Goal: Communication & Community: Answer question/provide support

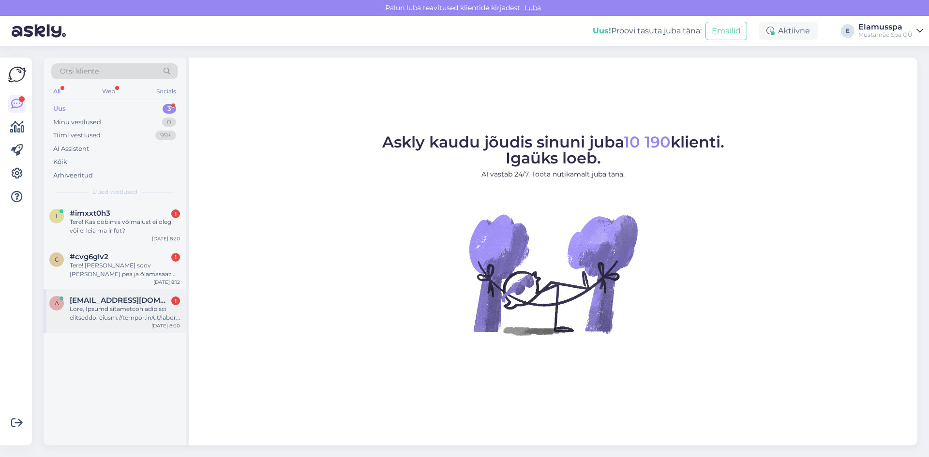
click at [133, 295] on div "a [EMAIL_ADDRESS][DOMAIN_NAME] 1 [DATE] 8:00" at bounding box center [115, 311] width 142 height 44
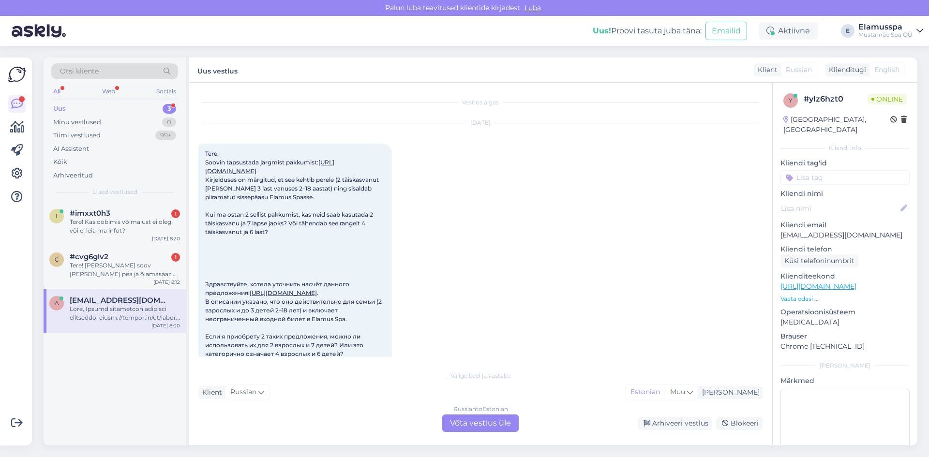
scroll to position [20, 0]
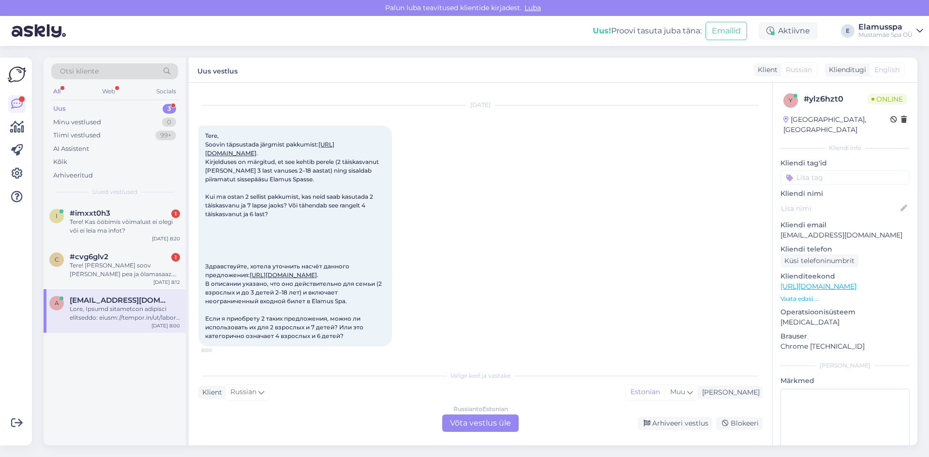
click at [468, 428] on div "Russian to Estonian Võta vestlus üle" at bounding box center [480, 422] width 76 height 17
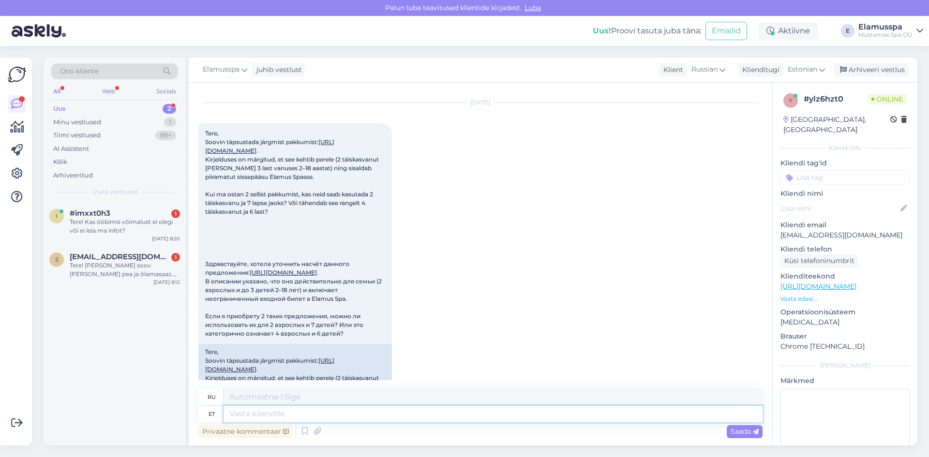
click at [267, 412] on textarea at bounding box center [492, 414] width 539 height 16
type textarea "Tere!"
type textarea "Привет!"
type textarea "Tere! Pere"
type textarea "Привет, семья!"
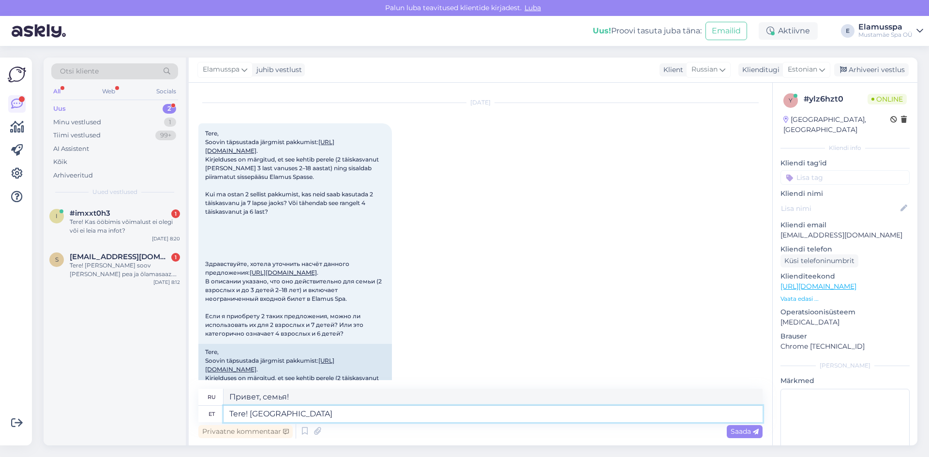
type textarea "Tere! [GEOGRAPHIC_DATA]"
type textarea "Привет! Семейные билеты"
type textarea "Tere! Perepileti ai"
type textarea "Привет! Семейный билет"
type textarea "Tere! Perepileti ainuke"
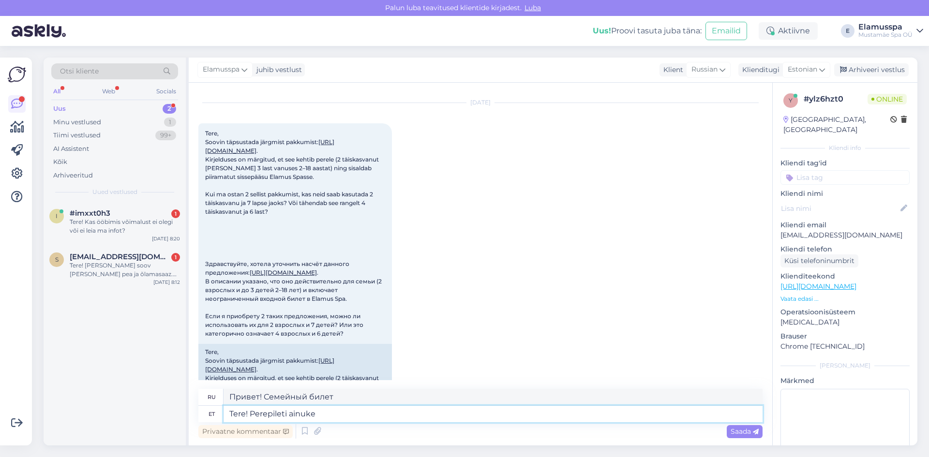
type textarea "Привет! Единственный, у кого есть семейный билет."
type textarea "Tere! Perepileti ainuke piirang"
type textarea "Здравствуйте! Единственное ограничение семейного билета:"
type textarea "Tere! Perepileti ainuke piirang on"
type textarea "Здравствуйте! Единственное ограничение по семейному билету —"
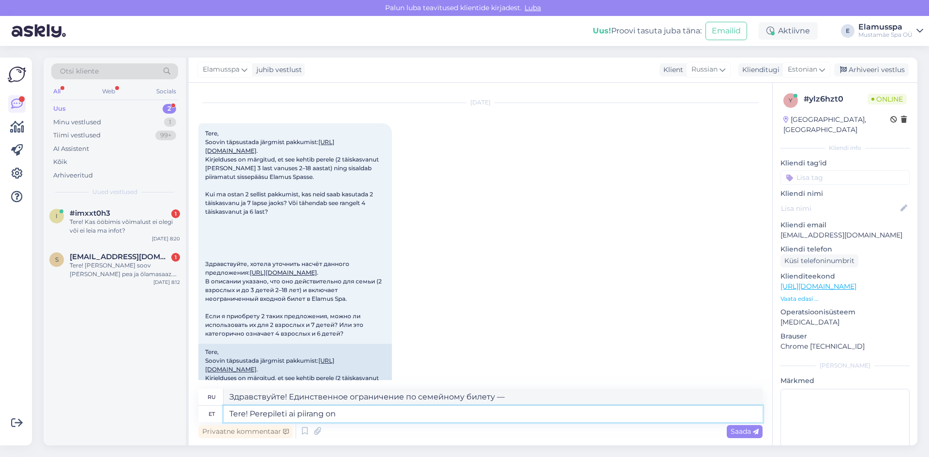
type textarea "Tere! Perepileti a piirang on"
type textarea "Здравствуйте! Единственное ограничение для семейного билета —"
type textarea "Tere! Perepileti piirang on"
type textarea "Здравствуйте! Лимит семейных билетов составляет"
type textarea "Tere! Perepileti piirang on 5"
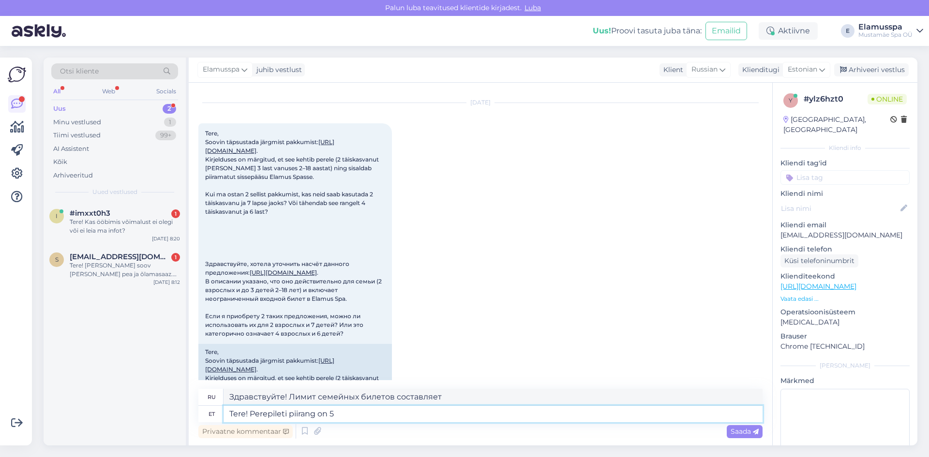
type textarea "Здравствуйте! Лимит семейных билетов — 5."
type textarea "Tere! Perepileti piirang on 5 inimest"
type textarea "Здравствуйте! Лимит семейного билета — 5 человек."
type textarea "Tere! Perepileti piirang on 5 inimest, kus vähemalt"
type textarea "Здравствуйте! Лимит семейного билета — 5 человек, при этом не менее"
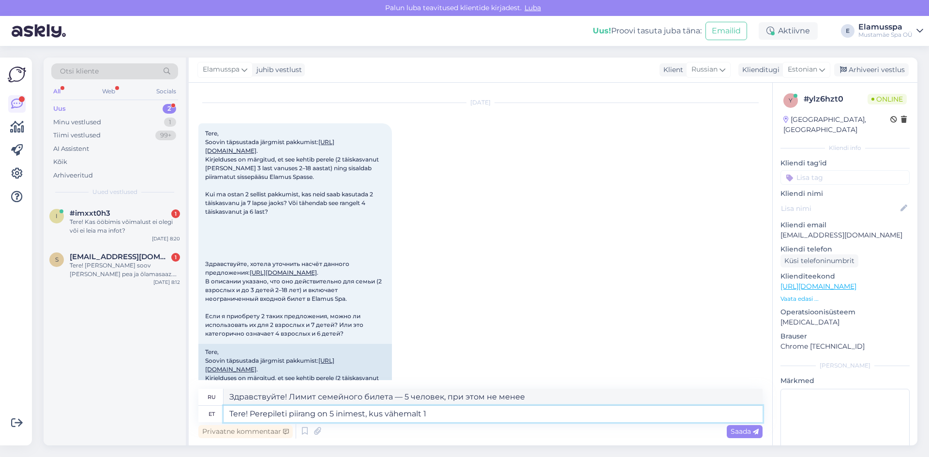
type textarea "Tere! Perepileti piirang on 5 inimest, kus vähemalt 1"
type textarea "Здравствуйте! Лимит семейного билета — 5 человек, как минимум 1"
type textarea "Tere! Perepileti piirang on 5 inimest, kus vähemalt 1 on"
type textarea "Здравствуйте! Лимит семейного билета — 5 человек, при этом хотя бы один человек…"
type textarea "Tere! Perepileti piirang on 5 inimest, kus vähemalt 1 on täiseali"
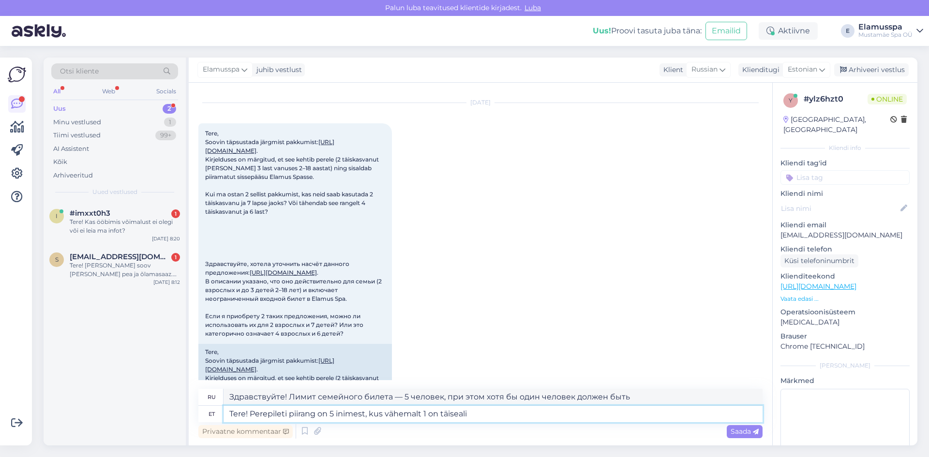
type textarea "Здравствуйте! Семейный билет рассчитан на 5 человек, при этом хотя бы один из н…"
type textarea "Tere! Perepileti piirang on 5 inimest, kus vähemalt 1 on täisealine"
type textarea "Здравствуйте! Лимит семейного билета — 5 человек, включая как минимум одного вз…"
click at [582, 404] on textarea "Здравствуйте! Лимит семейного билета — 5 человек, включая как минимум одного вз…" at bounding box center [492, 397] width 539 height 16
drag, startPoint x: 523, startPoint y: 407, endPoint x: 502, endPoint y: 415, distance: 22.2
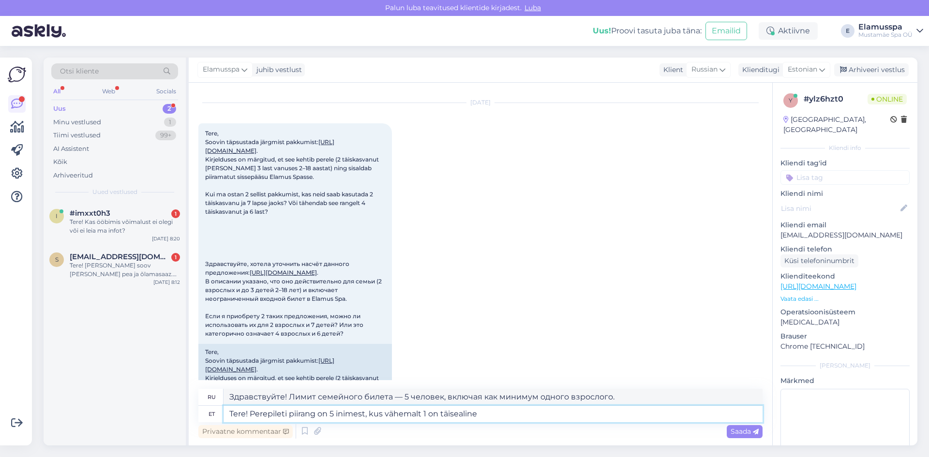
click at [522, 408] on textarea "Tere! Perepileti piirang on 5 inimest, kus vähemalt 1 on täisealine" at bounding box center [492, 414] width 539 height 16
type textarea "Tere! Perepileti piirang on 5 inimest, kus vähem"
type textarea "Здравствуйте! Лимит семейного билета — 5 человек, при этом хотя бы один человек…"
type textarea "Tere! Perepileti piirang on 5 inimest, kus v"
type textarea "Здравствуйте! Лимит семейного билета — 5 человек, как минимум 1"
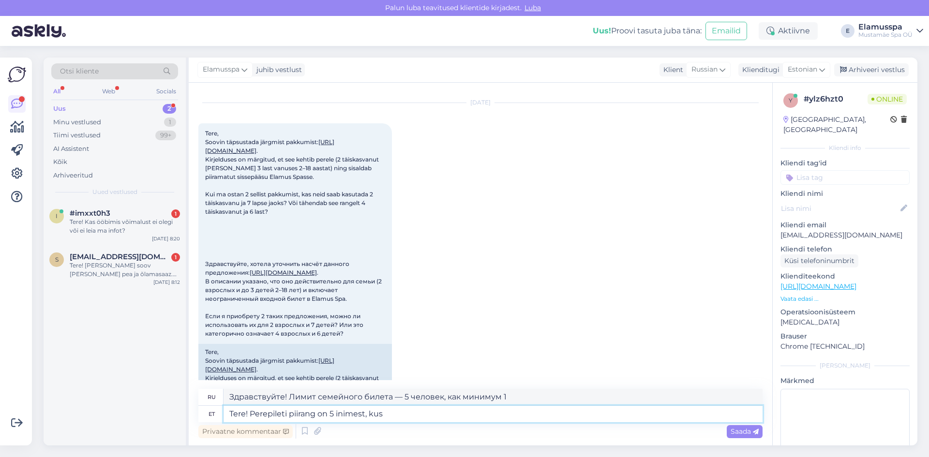
type textarea "Tere! Perepileti piirang on 5 inimest, ku"
type textarea "Здравствуйте! Лимит семейного билета — 5 человек."
type textarea "Tere! Perepileti piirang on 5 inimest. Saate"
type textarea "Здравствуйте! Лимит семейного билета — 5 человек. Вы можете"
type textarea "Tere! Perepileti piirang on 5 inimest. Saate kindlasti"
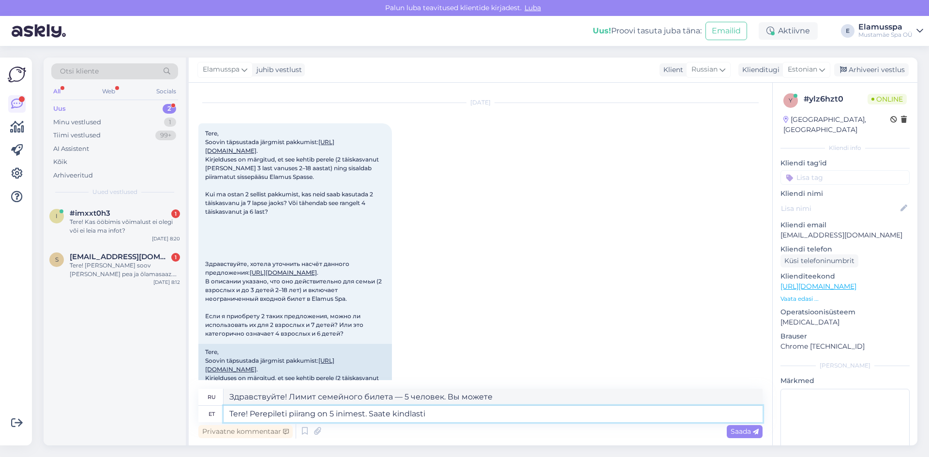
type textarea "Здравствуйте! Лимит семейного билета — 5 человек. Вы точно можете"
type textarea "Tere! Perepileti piirang on 5 inimest. Saate kindlasti kasut"
type textarea "Здравствуйте! Лимит семейного билета — 5 человек. Вы можете выбрать любой из ни…"
type textarea "Tere! Perepileti piirang on 5 inimest. Saate kindlasti kasutada"
type textarea "Здравствуйте! Лимит семейного билета — 5 человек. Вы точно можете воспользовать…"
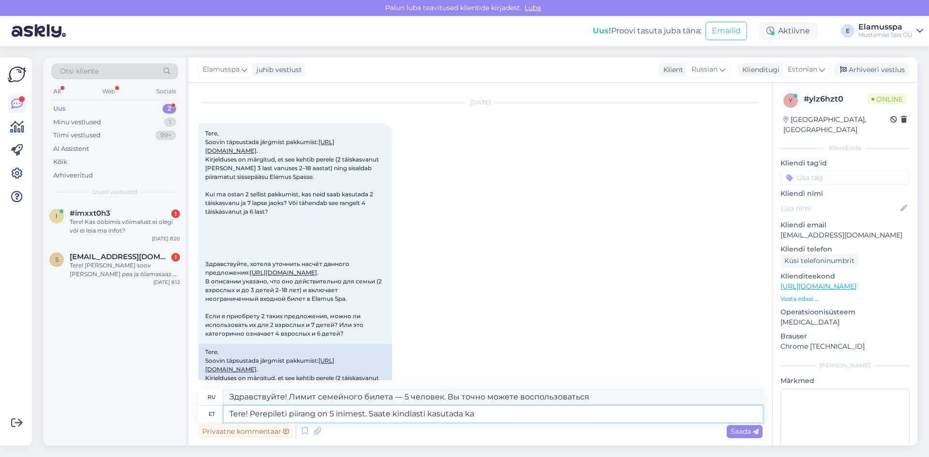
type textarea "Tere! Perepileti piirang on 5 inimest. Saate kindlasti kasutada kah"
type textarea "Здравствуйте! Лимит семейного билета — 5 человек. Вы можете использовать оба би…"
type textarea "Tere! Perepileti piirang on 5 inimest. Saate kindlasti kasutada 2"
type textarea "Здравствуйте! Лимит семейного билета — 5 человек. Вы точно можете воспользовать…"
type textarea "Tere! Perepileti piirang on 5 inimest. Saate kindlasti kasutada sellist"
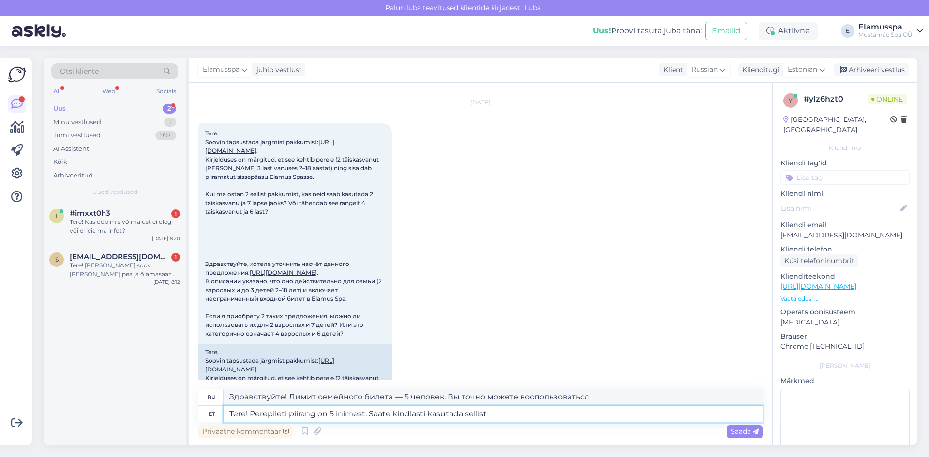
type textarea "Здравствуйте! Лимит семейного билета — 5 человек. Вы точно можете им воспользов…"
type textarea "Tere! Perepileti piirang on 5 inimest. Saate kindlasti kasutada sellist variant…"
type textarea "Здравствуйте! Лимит семейного билета — 5 человек. Вы определённо можете восполь…"
type textarea "Tere! Perepileti piirang on 5 inimest. Saate kindlasti kasutada sellist variant…"
type textarea "Привет! Лимит семейного билета — 5 человек. Вы точно можете воспользоваться это…"
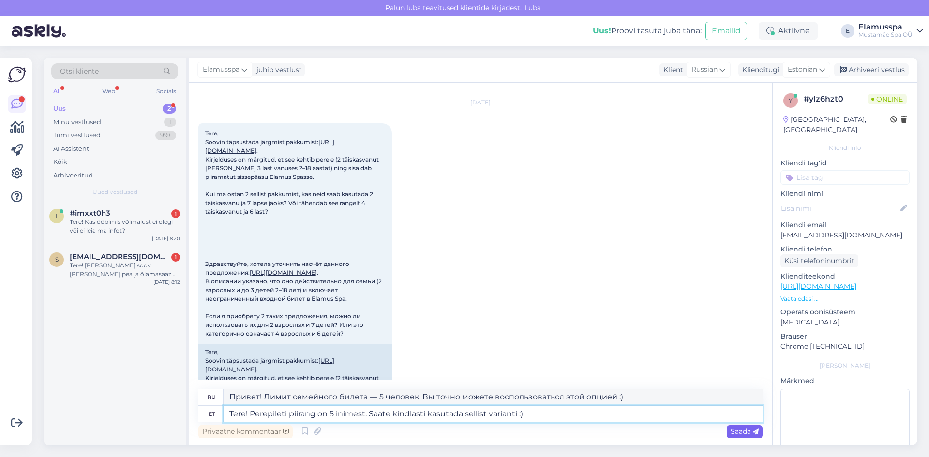
type textarea "Tere! Perepileti piirang on 5 inimest. Saate kindlasti kasutada sellist variant…"
click at [733, 429] on span "Saada" at bounding box center [744, 431] width 28 height 9
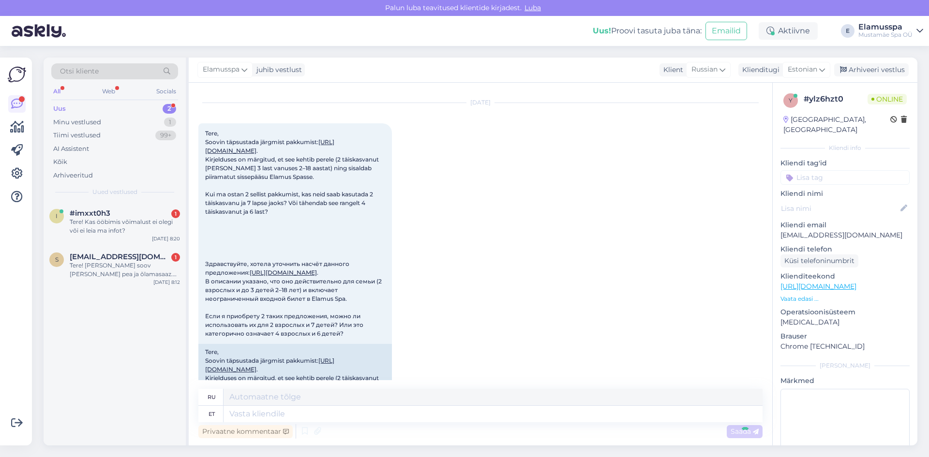
scroll to position [296, 0]
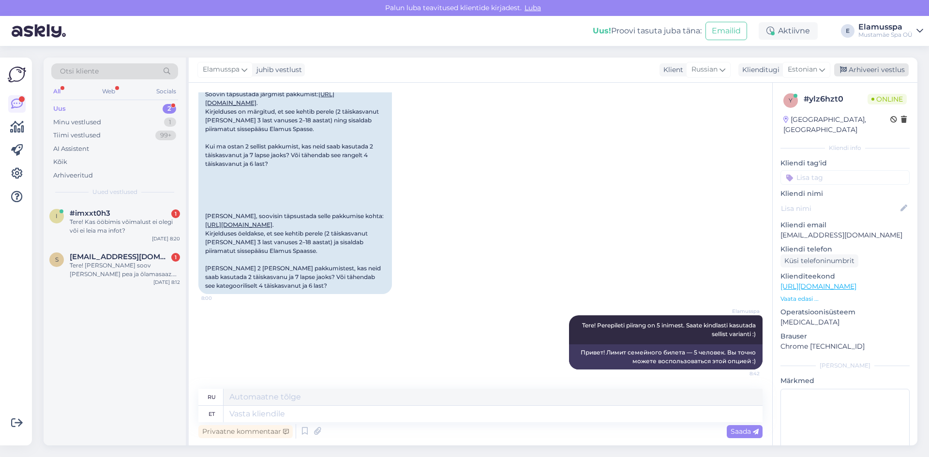
click at [854, 71] on div "Arhiveeri vestlus" at bounding box center [871, 69] width 74 height 13
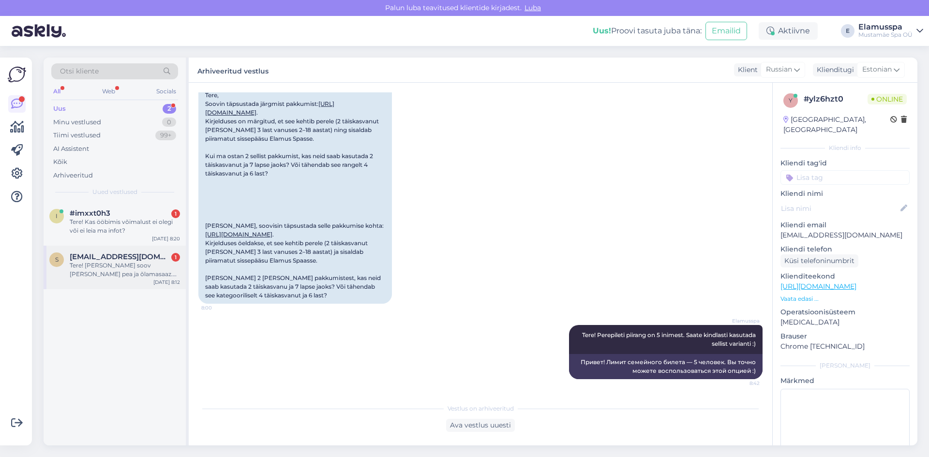
click at [73, 276] on div "Tere! [PERSON_NAME] soov [PERSON_NAME] pea ja õlamasaaz. Aga see on 30 min. Kas…" at bounding box center [125, 269] width 110 height 17
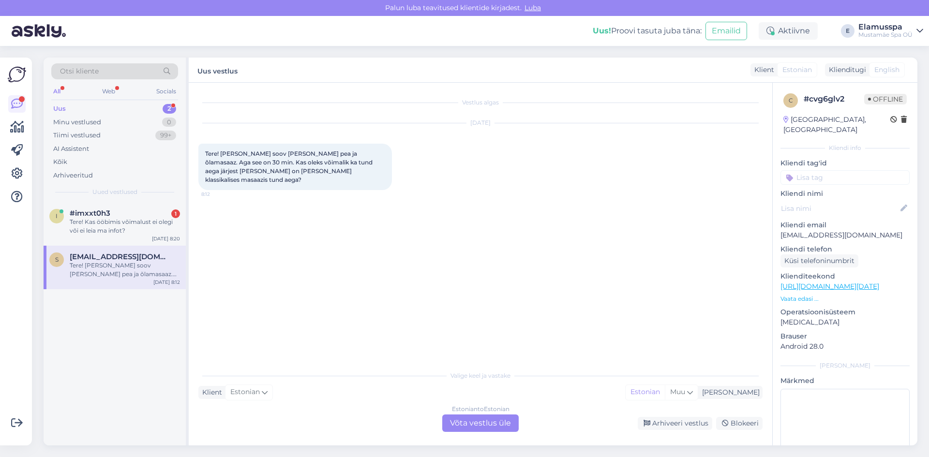
click at [455, 423] on div "Estonian to Estonian Võta vestlus üle" at bounding box center [480, 422] width 76 height 17
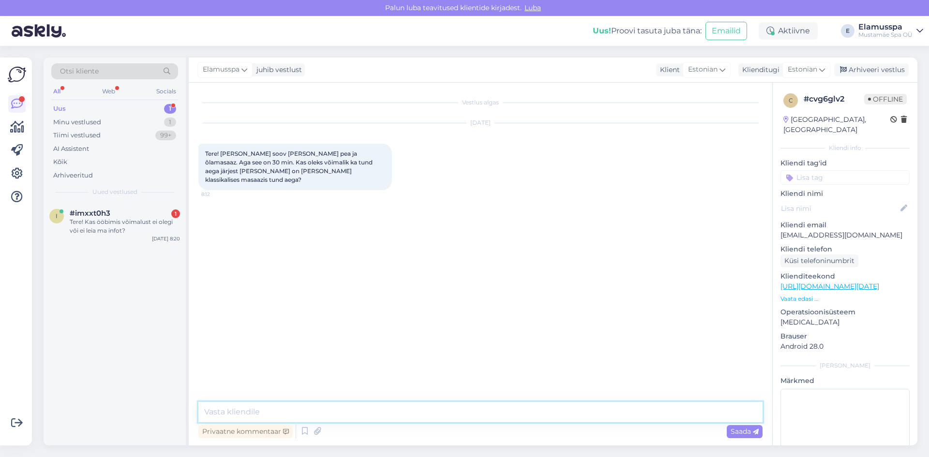
click at [292, 417] on textarea at bounding box center [480, 412] width 564 height 20
click at [305, 408] on textarea "Tere! Sellisel juhul" at bounding box center [480, 412] width 564 height 20
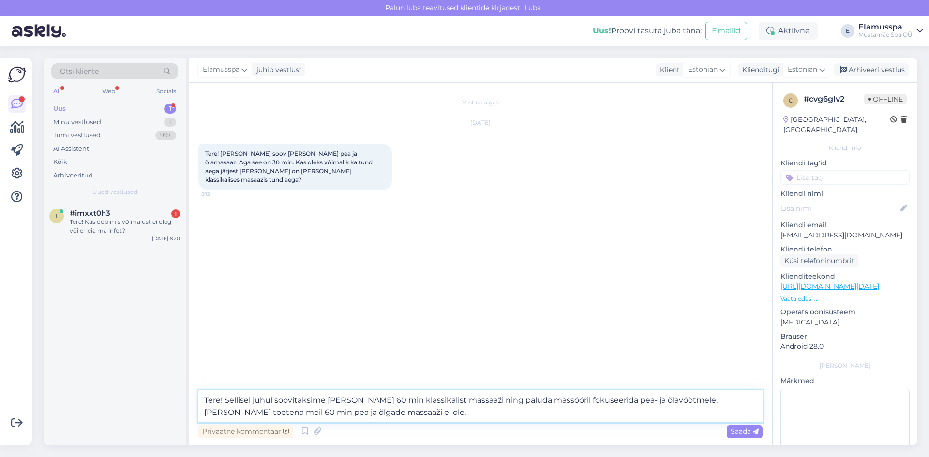
drag, startPoint x: 725, startPoint y: 397, endPoint x: 735, endPoint y: 397, distance: 9.7
click at [725, 397] on textarea "Tere! Sellisel juhul soovitaksime [PERSON_NAME] 60 min klassikalist massaaži ni…" at bounding box center [480, 406] width 564 height 32
click at [368, 410] on textarea "Tere! Sellisel juhul soovitaksime [PERSON_NAME] 60 min klassikalist massaaži ni…" at bounding box center [480, 406] width 564 height 32
type textarea "Tere! Sellisel juhul soovitaksime [PERSON_NAME] 60 min klassikalist massaaži ni…"
click at [750, 429] on span "Saada" at bounding box center [744, 431] width 28 height 9
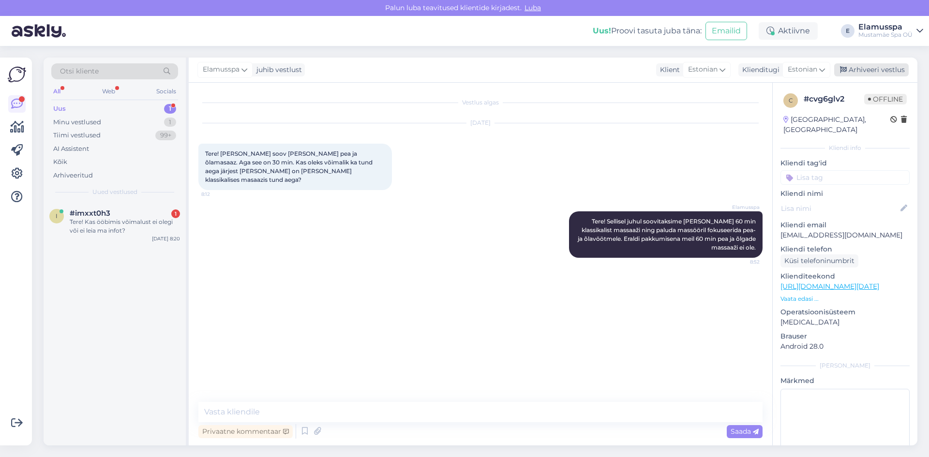
click at [866, 68] on div "Arhiveeri vestlus" at bounding box center [871, 69] width 74 height 13
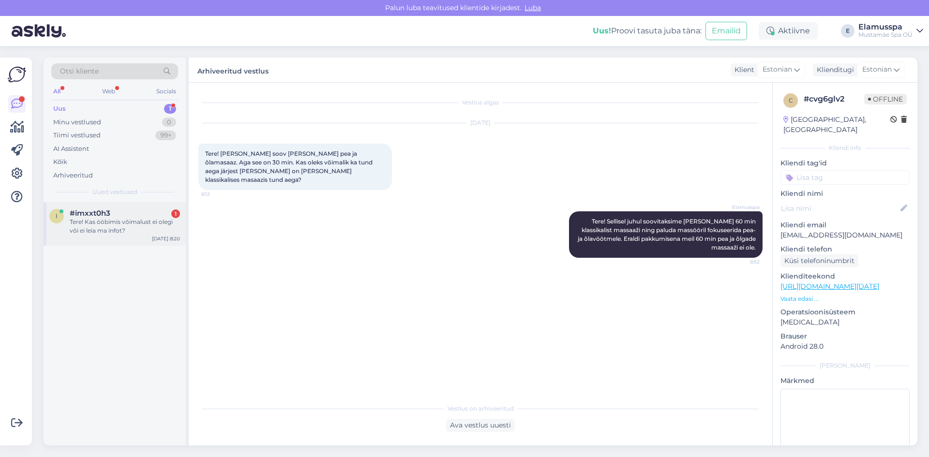
click at [103, 228] on div "Tere! Kas ööbimis võimalust ei olegi või ei leia ma infot?" at bounding box center [125, 226] width 110 height 17
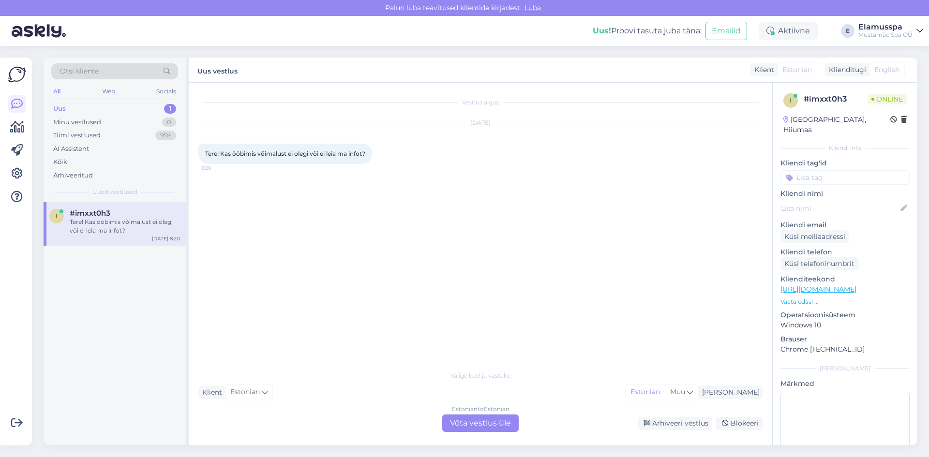
click at [480, 421] on div "Estonian to Estonian Võta vestlus üle" at bounding box center [480, 422] width 76 height 17
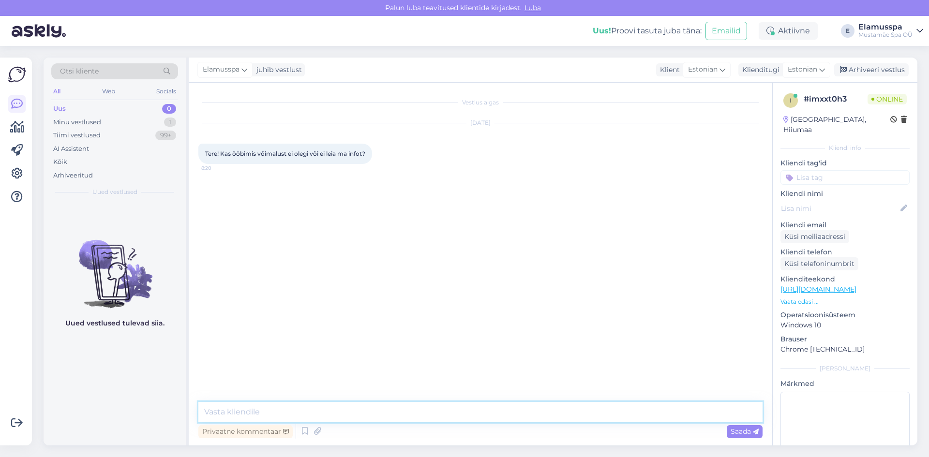
click at [380, 402] on textarea at bounding box center [480, 412] width 564 height 20
click at [272, 413] on textarea "Tere! Ööbimisvõ" at bounding box center [480, 412] width 564 height 20
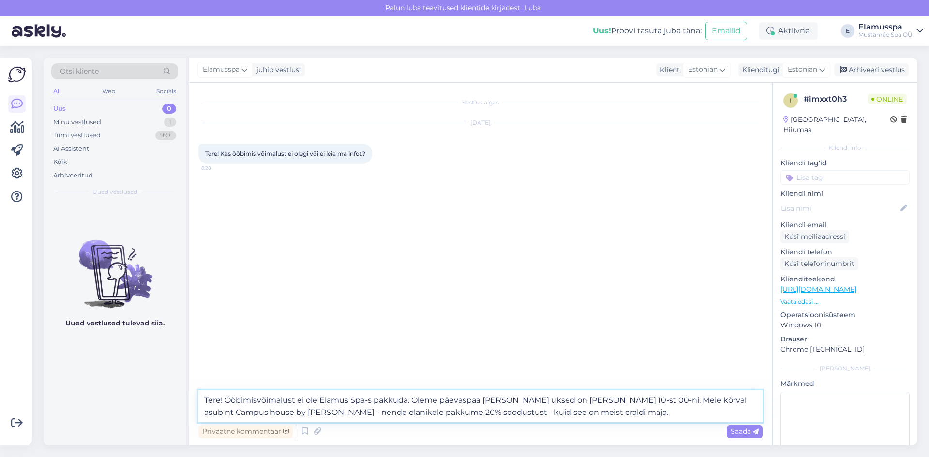
click at [269, 413] on textarea "Tere! Ööbimisvõimalust ei ole Elamus Spa-s pakkuda. Oleme päevaspaa [PERSON_NAM…" at bounding box center [480, 406] width 564 height 32
type textarea "Tere! Ööbimisvõimalust ei ole Elamus Spa-s pakkuda. Oleme päevaspaa [PERSON_NAM…"
click at [734, 427] on span "Saada" at bounding box center [744, 431] width 28 height 9
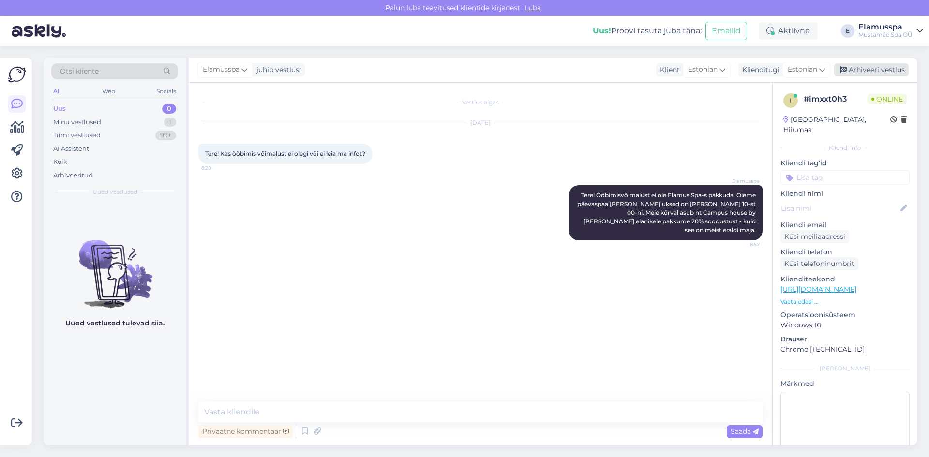
click at [854, 71] on div "Arhiveeri vestlus" at bounding box center [871, 69] width 74 height 13
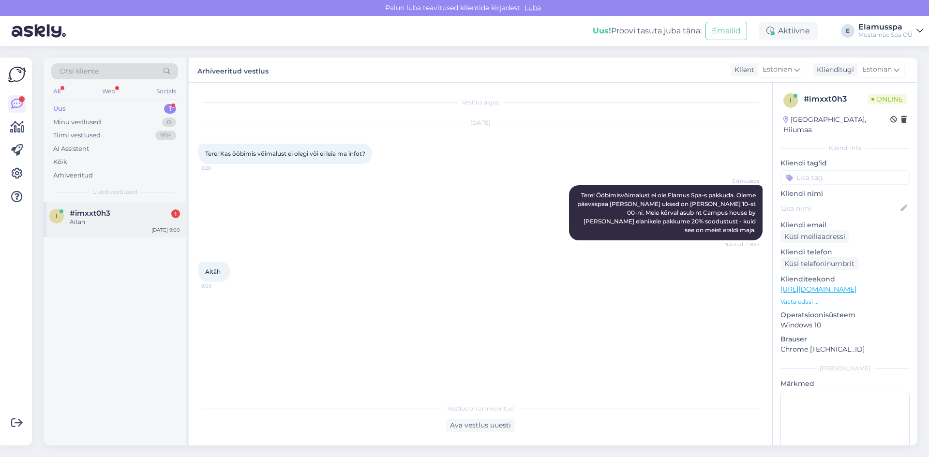
click at [125, 209] on div "#imxxt0h3 1" at bounding box center [125, 213] width 110 height 9
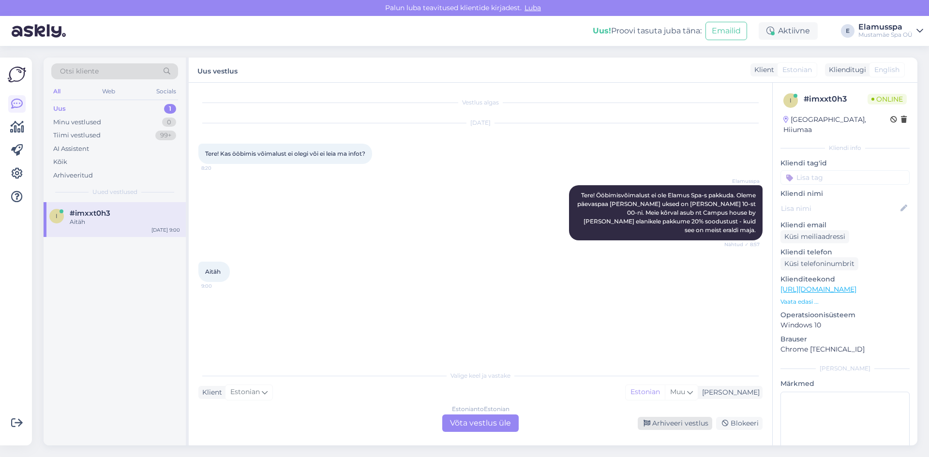
click at [661, 429] on div "Arhiveeri vestlus" at bounding box center [674, 423] width 74 height 13
